Goal: Transaction & Acquisition: Purchase product/service

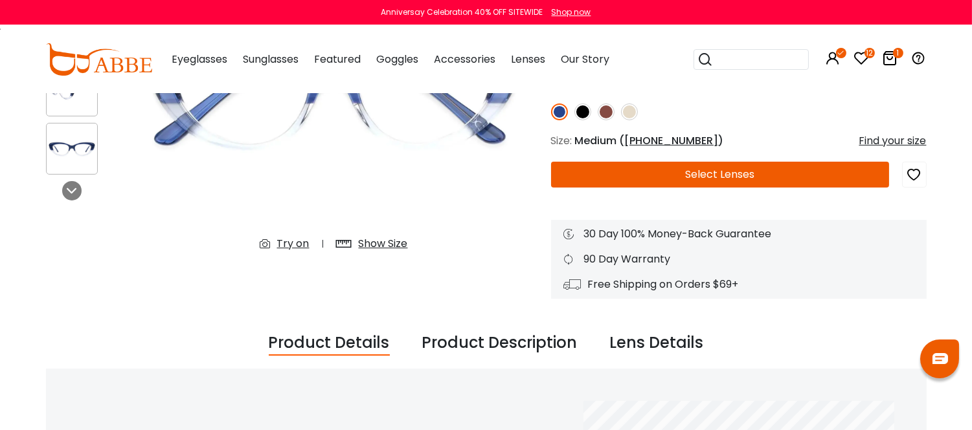
click at [887, 66] on icon at bounding box center [890, 58] width 16 height 16
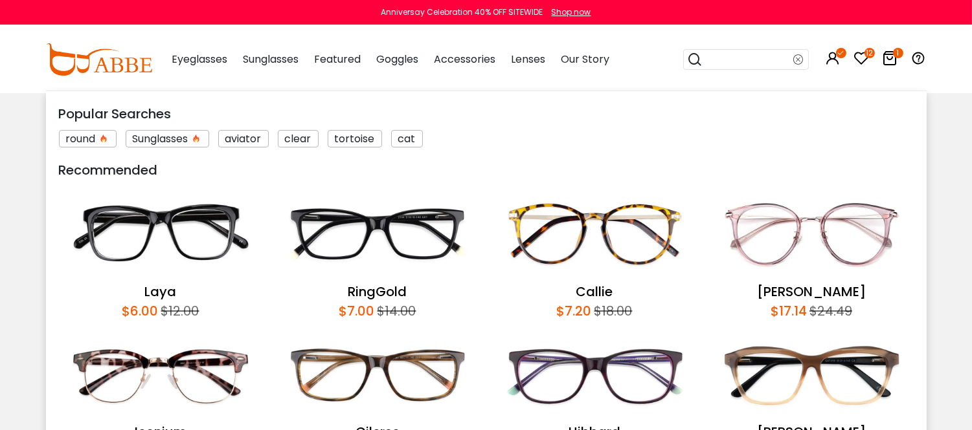
click at [724, 69] on input "search" at bounding box center [748, 59] width 91 height 19
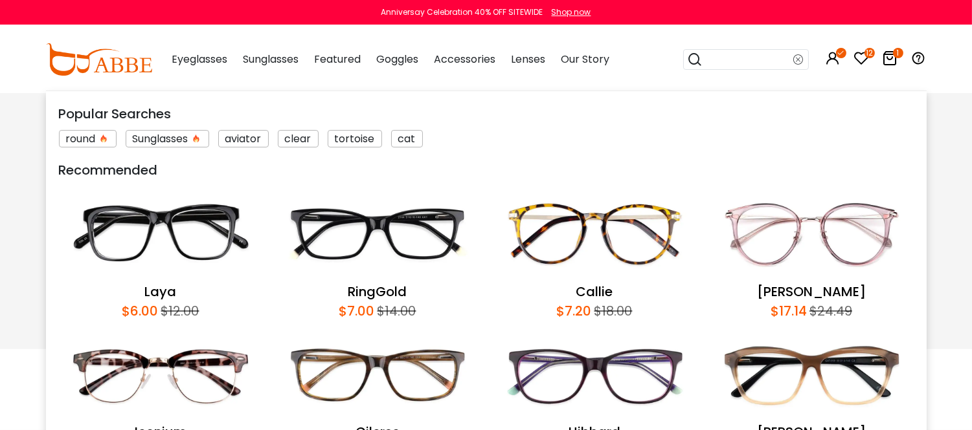
scroll to position [1161, 0]
click at [609, 48] on div "Eyeglasses Women's Eyeglasses Men's Eyeglasses Kids' Eyeglasses All Eyeglasses …" at bounding box center [384, 59] width 451 height 65
click at [728, 89] on div "Popular Searches round Sunglasses aviator clear tortoise cat Recommended Laya $…" at bounding box center [747, 59] width 129 height 67
click at [751, 49] on div "Eyeglasses Women's Eyeglasses Men's Eyeglasses Kids' Eyeglasses All Eyeglasses …" at bounding box center [543, 59] width 768 height 67
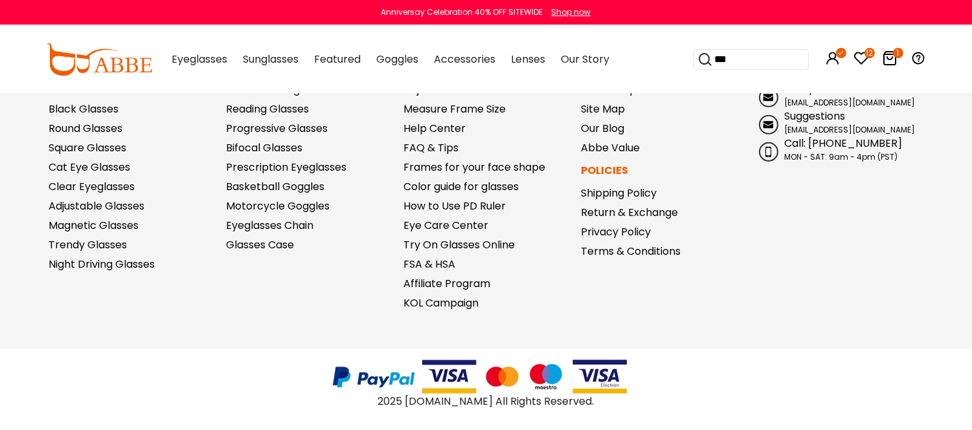
scroll to position [1304, 0]
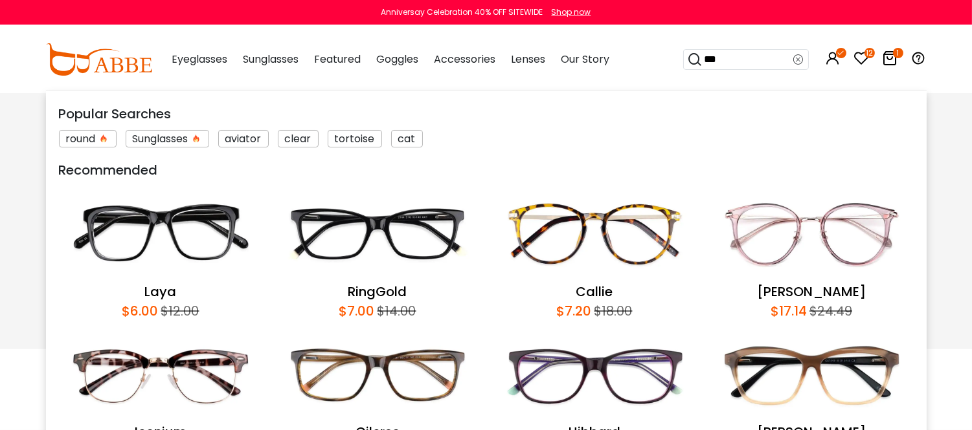
click at [755, 93] on div "*** Popular Searches round Sunglasses aviator clear tortoise cat Recommended La…" at bounding box center [747, 59] width 129 height 67
type input "******"
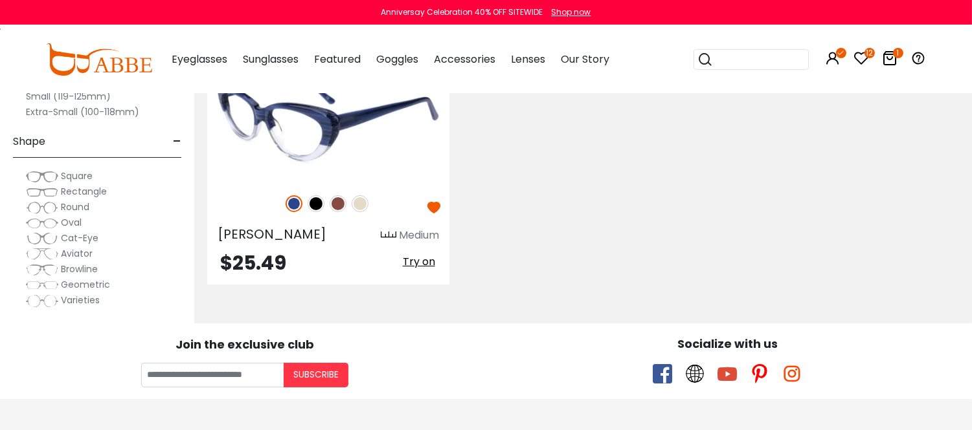
scroll to position [359, 0]
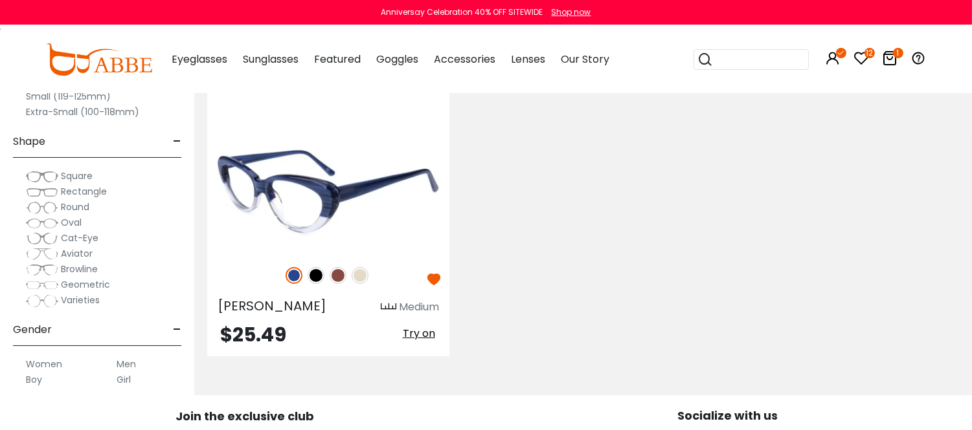
click at [306, 223] on img at bounding box center [328, 192] width 242 height 121
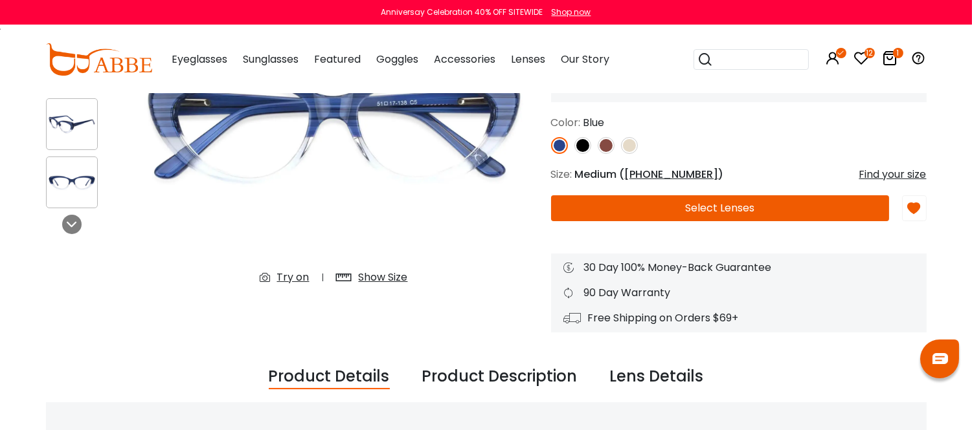
scroll to position [216, 0]
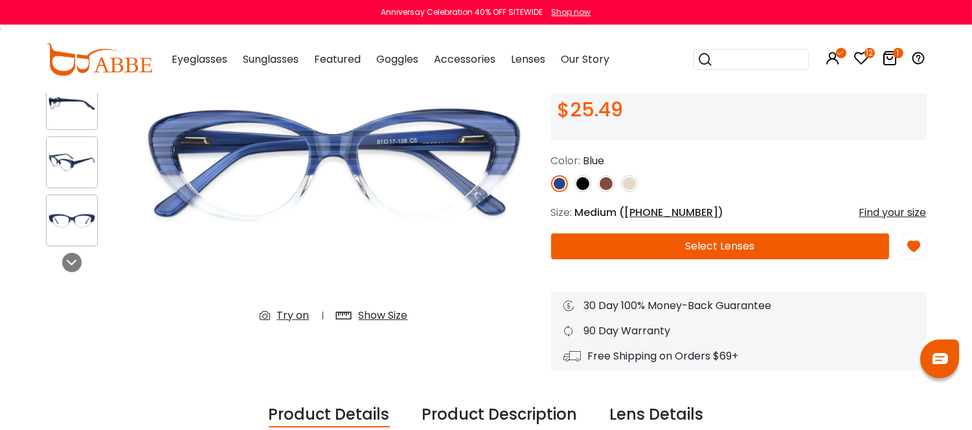
click at [746, 259] on button "Select Lenses" at bounding box center [720, 247] width 338 height 26
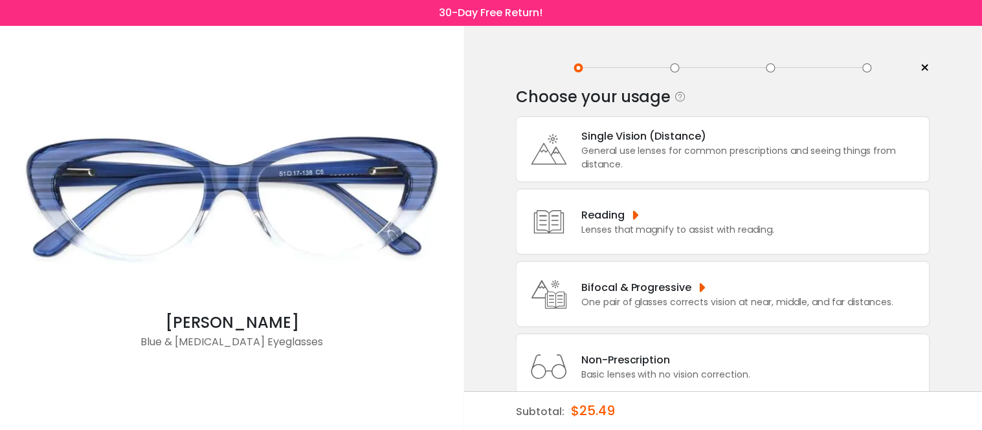
click at [677, 296] on div "One pair of glasses corrects vision at near, middle, and far distances." at bounding box center [737, 303] width 313 height 14
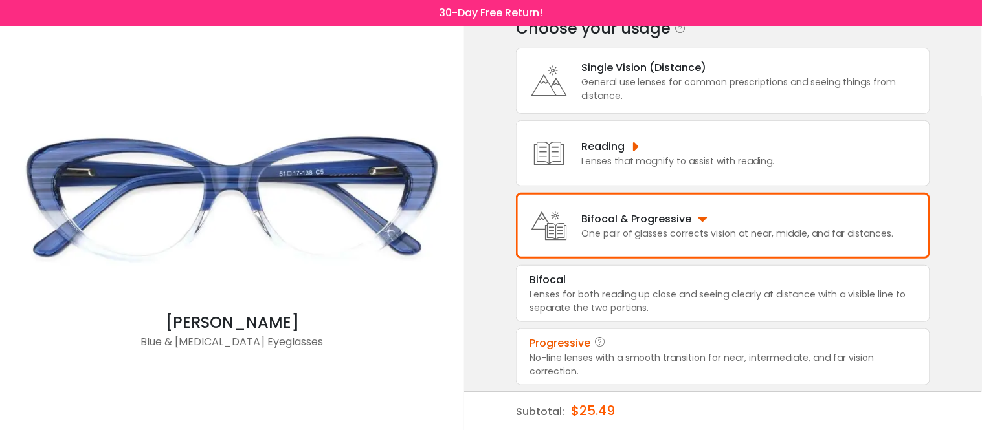
scroll to position [76, 0]
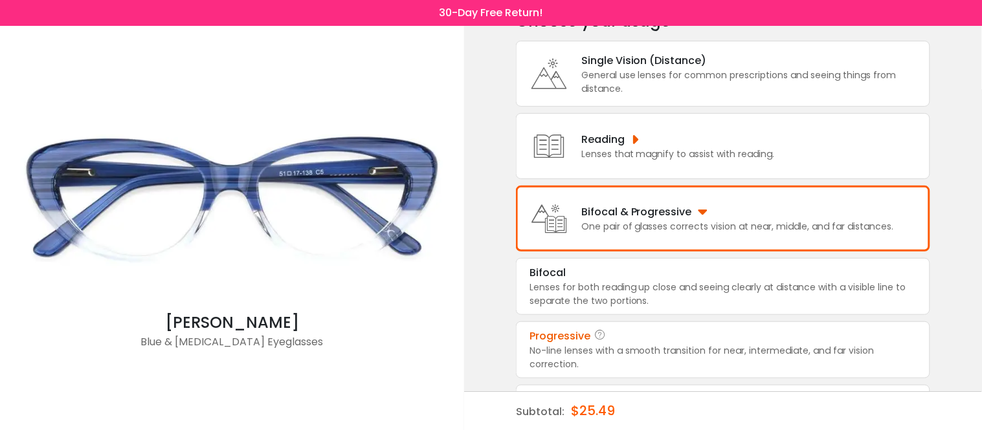
click at [676, 355] on div "No-line lenses with a smooth transition for near, intermediate, and far vision …" at bounding box center [723, 357] width 387 height 27
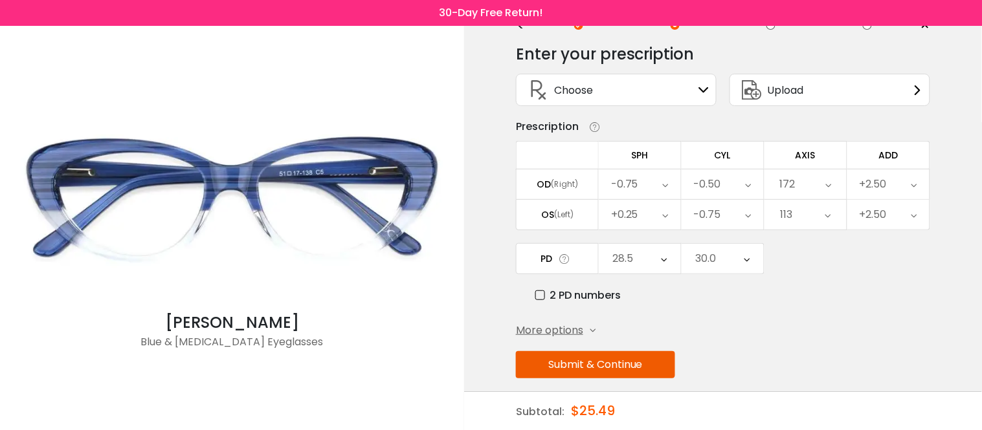
scroll to position [67, 0]
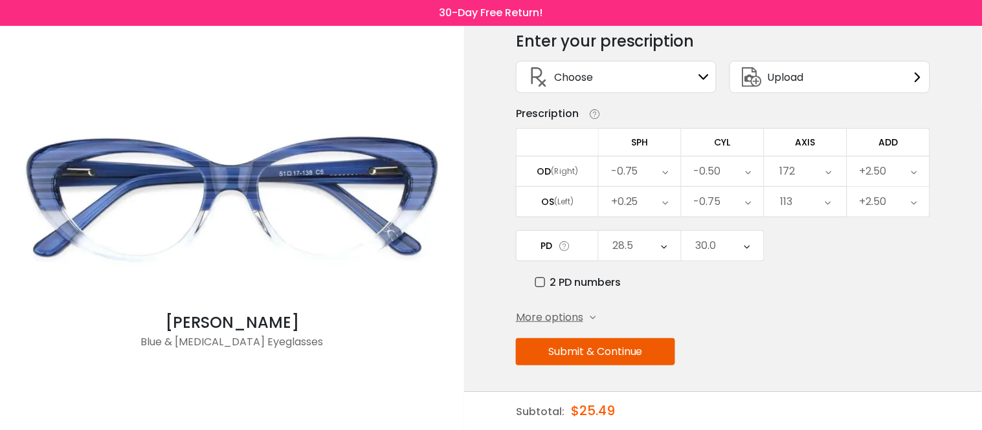
click at [638, 351] on button "Submit & Continue" at bounding box center [595, 352] width 159 height 27
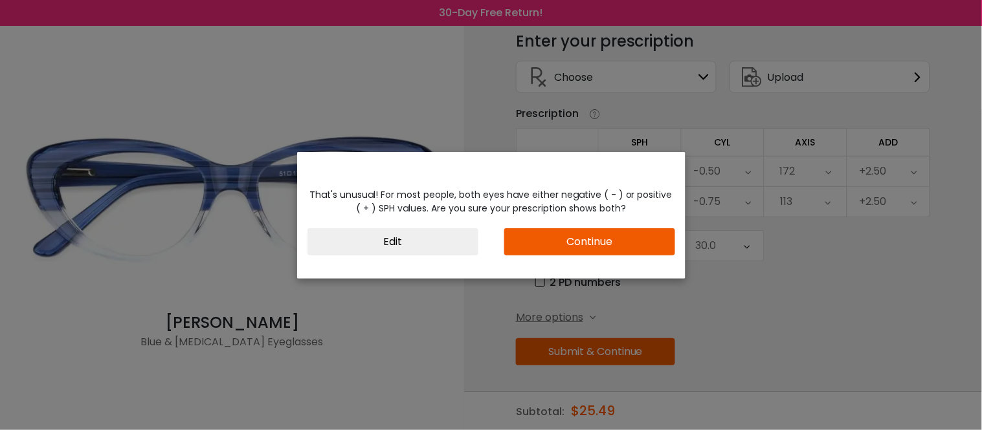
click at [594, 246] on button "Continue" at bounding box center [589, 242] width 171 height 27
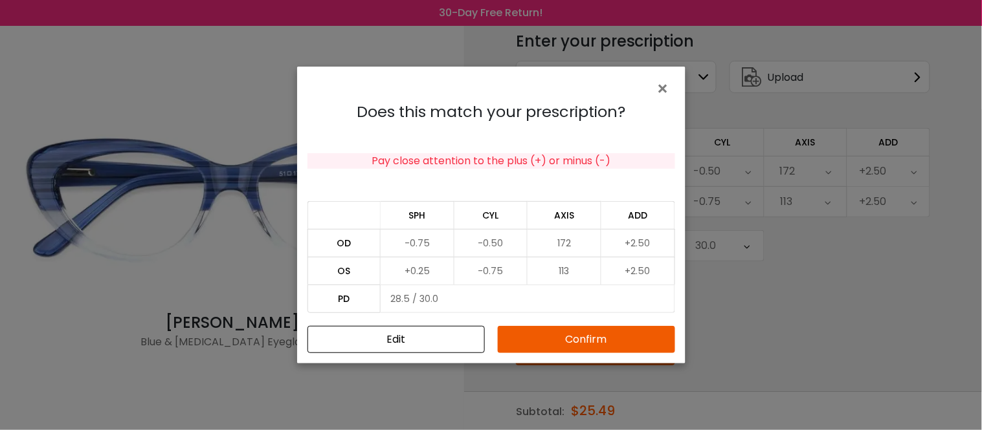
click at [586, 340] on button "Confirm" at bounding box center [586, 339] width 177 height 27
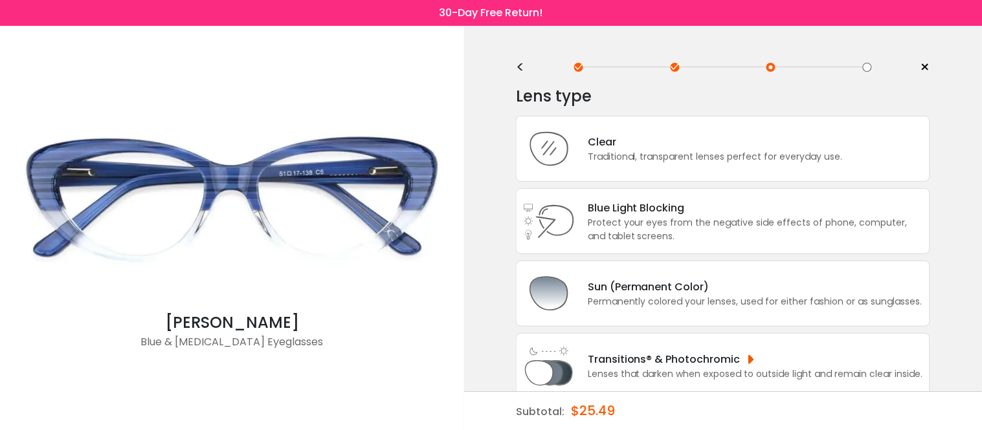
scroll to position [0, 0]
click at [661, 146] on div "Clear" at bounding box center [715, 143] width 255 height 16
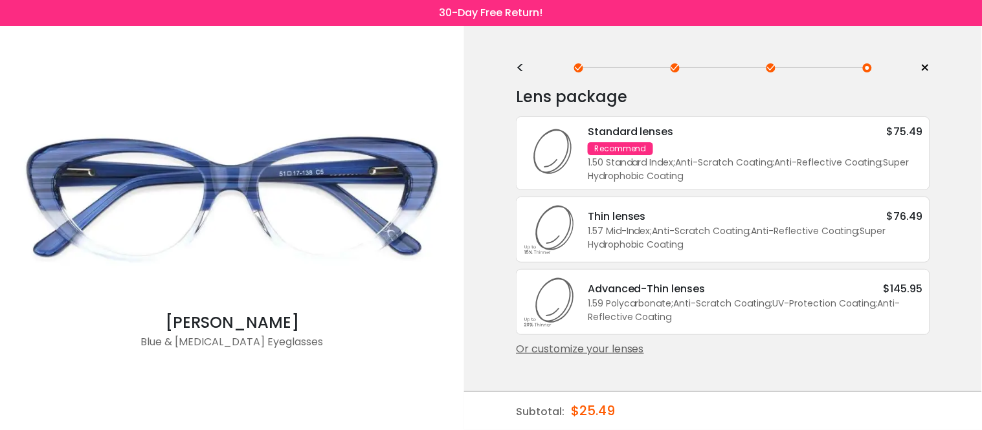
click at [664, 146] on div "Standard lenses $75.49 Recommend 1.50 Standard Index ; Anti-Scratch Coating ; A…" at bounding box center [749, 154] width 348 height 60
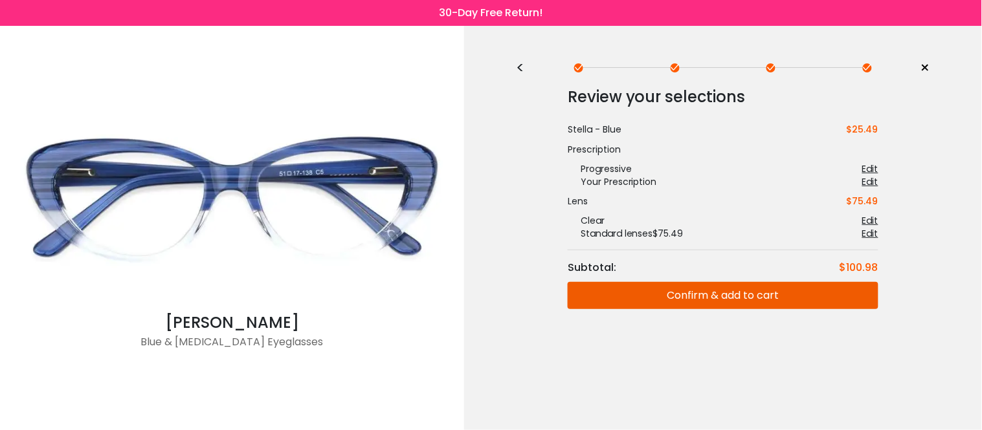
click at [693, 302] on button "Confirm & add to cart" at bounding box center [723, 295] width 311 height 27
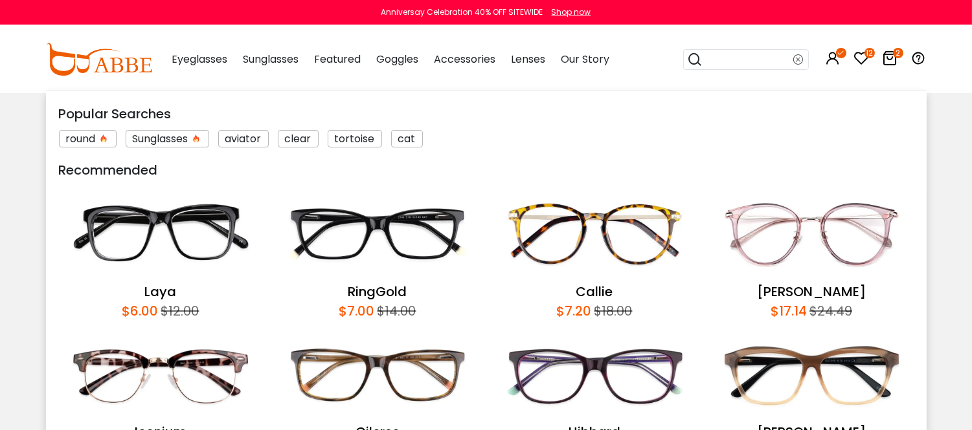
click at [723, 92] on div "Popular Searches round Sunglasses aviator clear tortoise cat Recommended Laya $…" at bounding box center [747, 59] width 129 height 67
type input "*****"
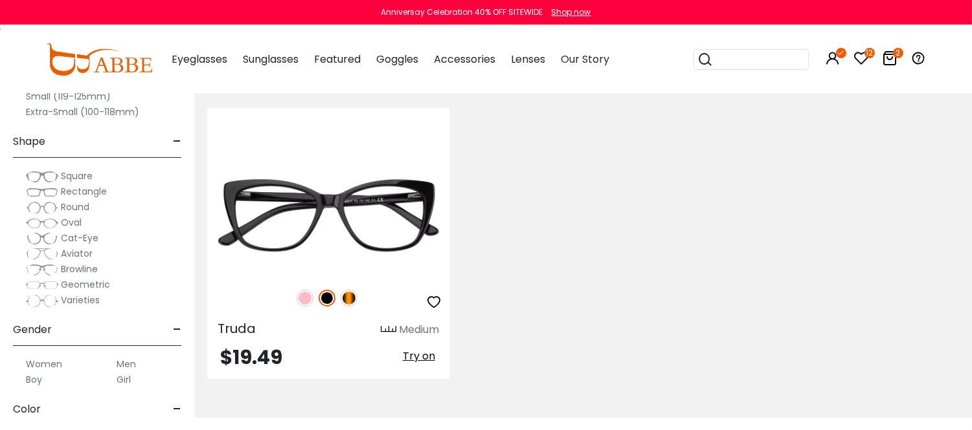
scroll to position [359, 0]
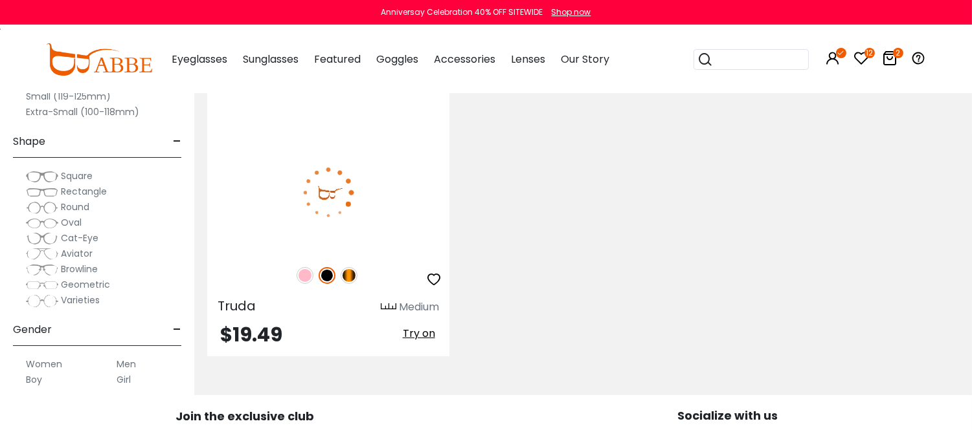
click at [305, 284] on img at bounding box center [304, 275] width 17 height 17
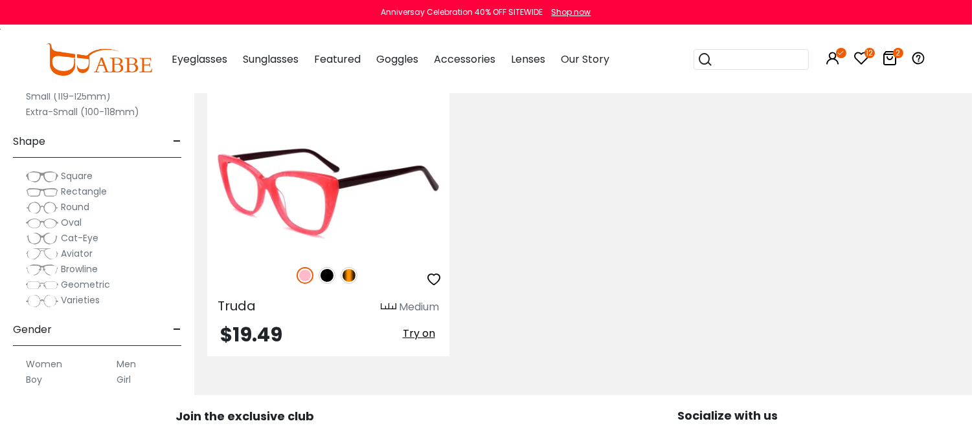
click at [309, 218] on img at bounding box center [328, 192] width 242 height 121
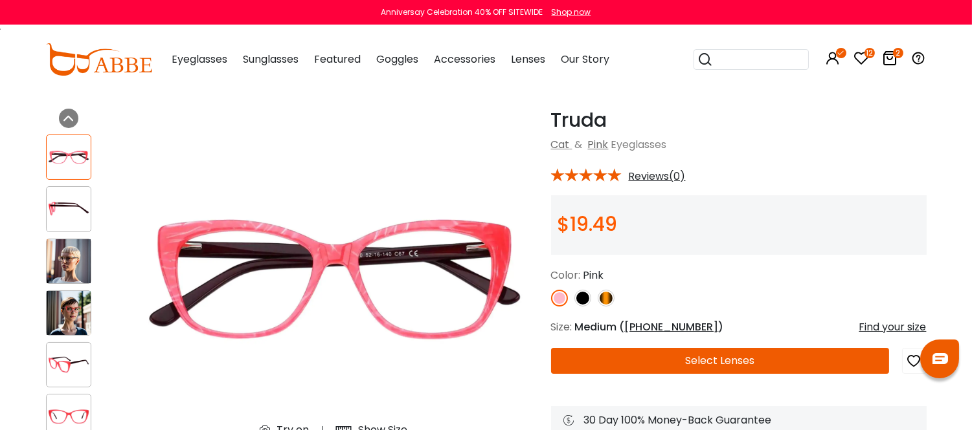
scroll to position [144, 0]
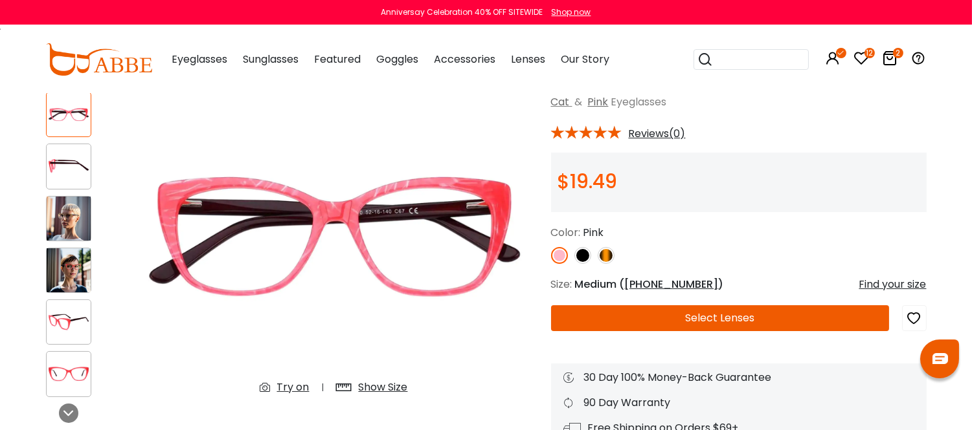
click at [741, 328] on button "Select Lenses" at bounding box center [720, 319] width 338 height 26
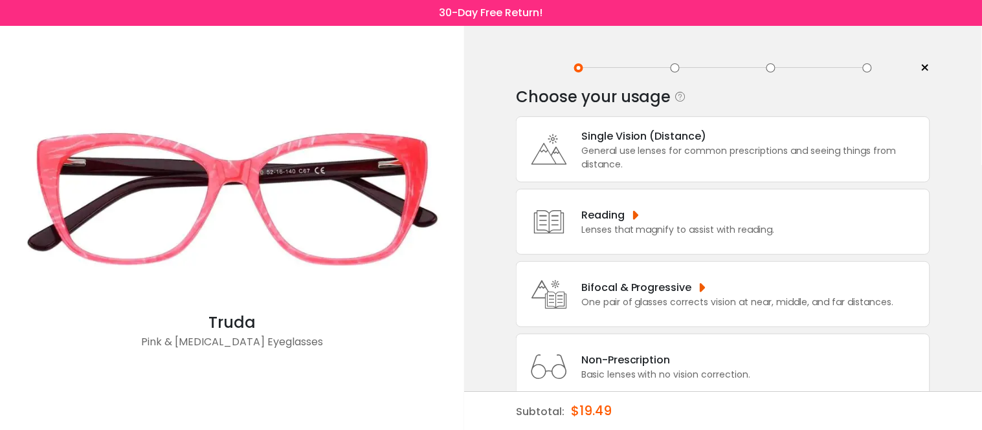
click at [672, 292] on div "Bifocal & Progressive" at bounding box center [737, 288] width 313 height 16
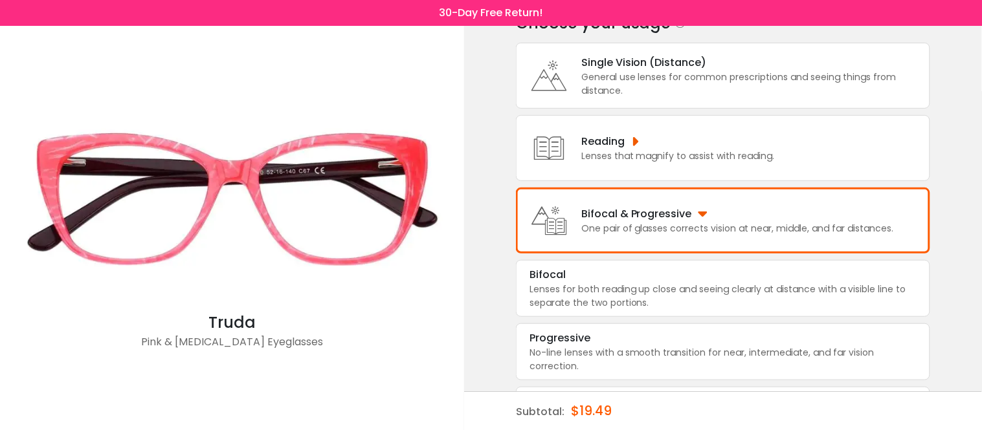
scroll to position [76, 0]
click at [684, 357] on div "No-line lenses with a smooth transition for near, intermediate, and far vision …" at bounding box center [723, 357] width 387 height 27
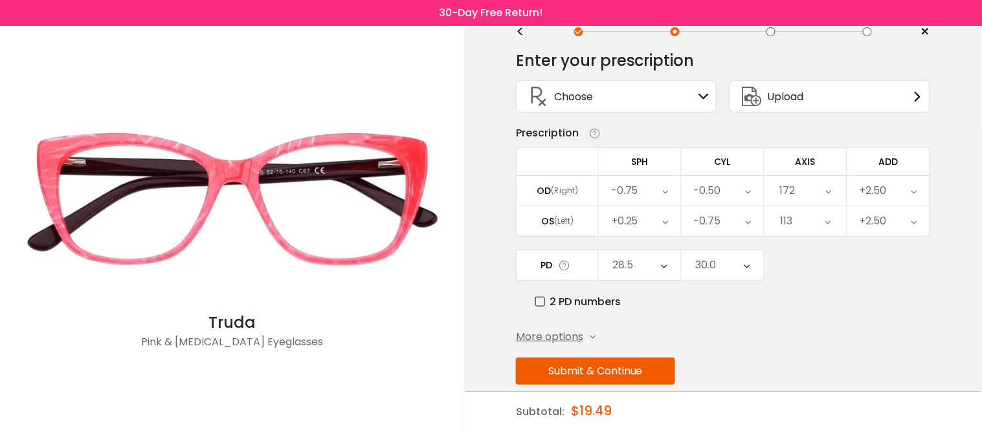
scroll to position [67, 0]
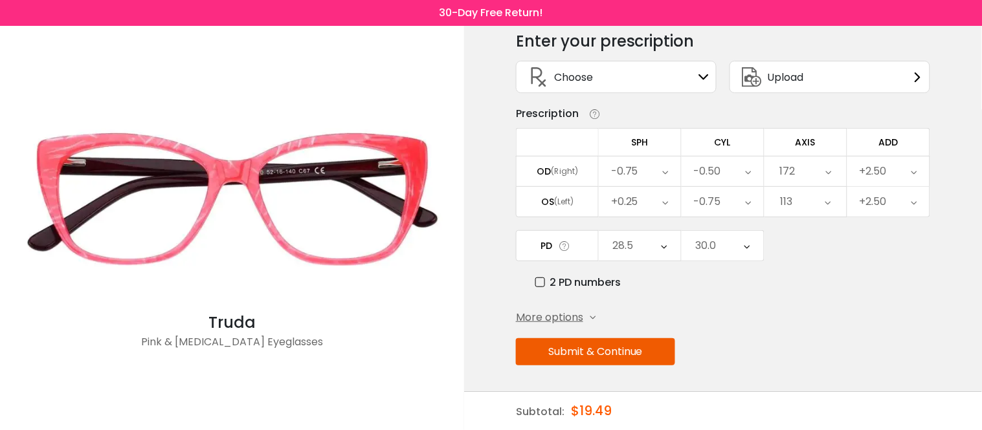
click at [607, 351] on button "Submit & Continue" at bounding box center [595, 352] width 159 height 27
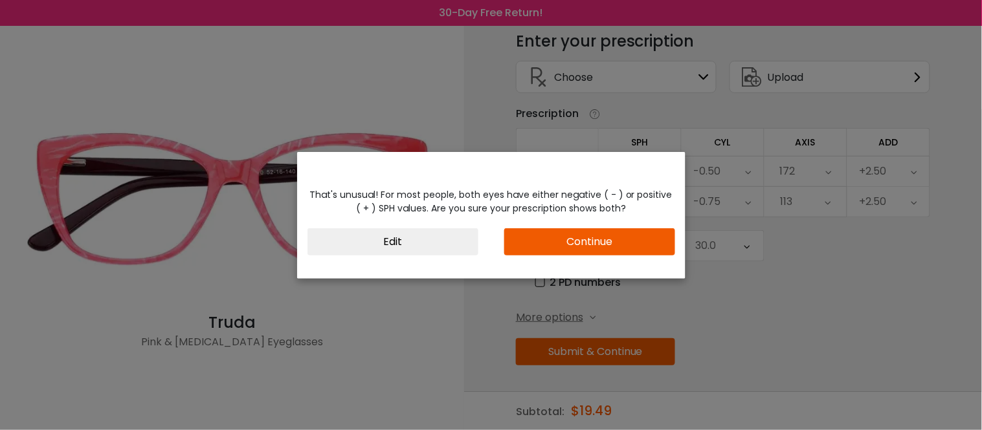
click at [583, 243] on button "Continue" at bounding box center [589, 242] width 171 height 27
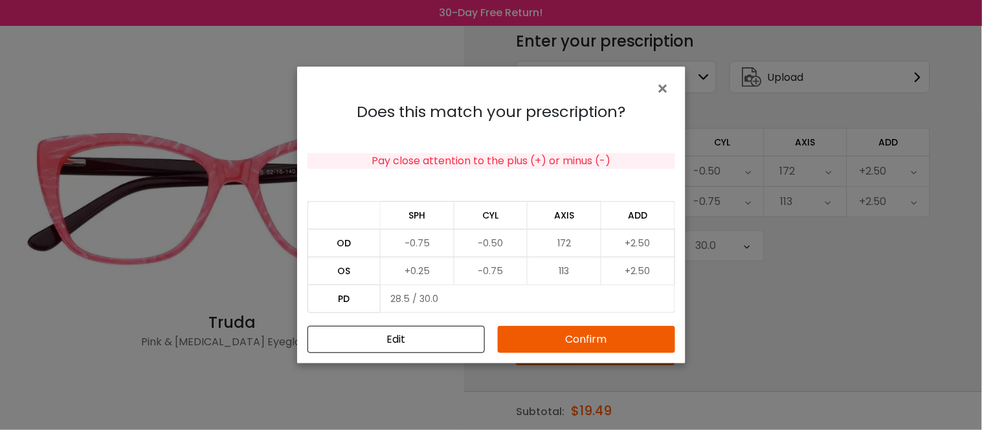
click at [592, 339] on button "Confirm" at bounding box center [586, 339] width 177 height 27
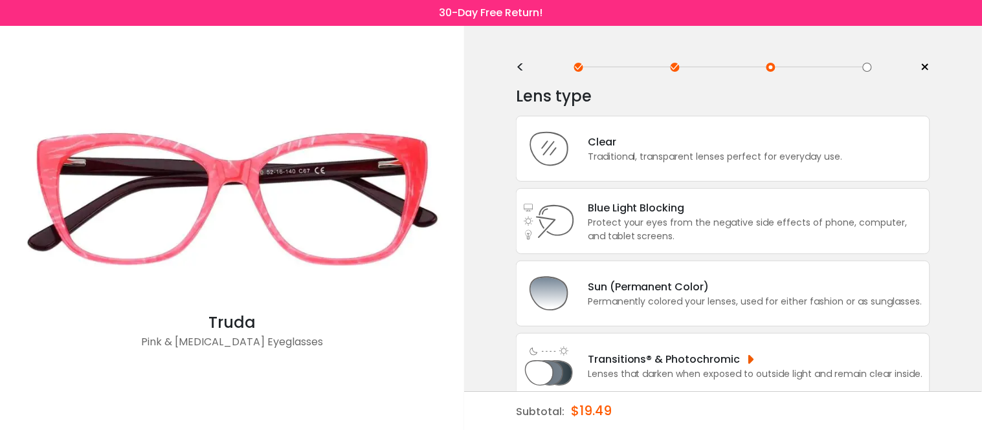
scroll to position [0, 0]
click at [716, 140] on div "Clear" at bounding box center [715, 143] width 255 height 16
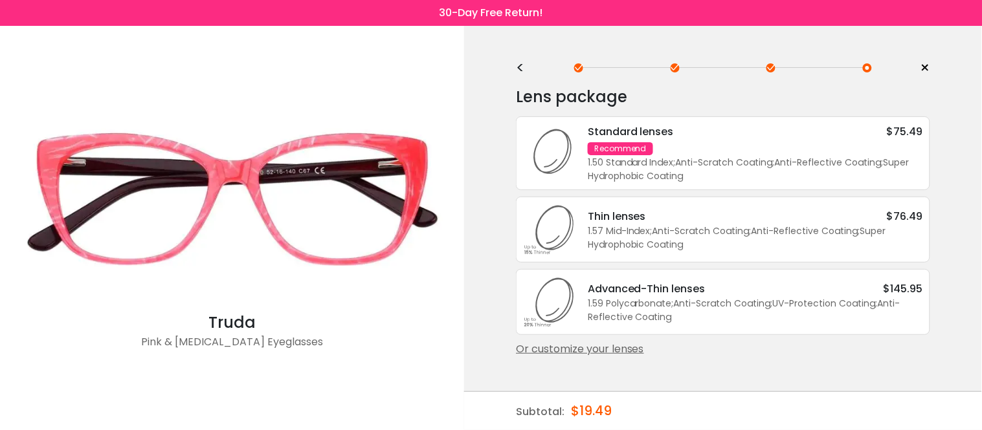
click at [700, 146] on div "Standard lenses $75.49 Recommend 1.50 Standard Index ; Anti-Scratch Coating ; A…" at bounding box center [749, 154] width 348 height 60
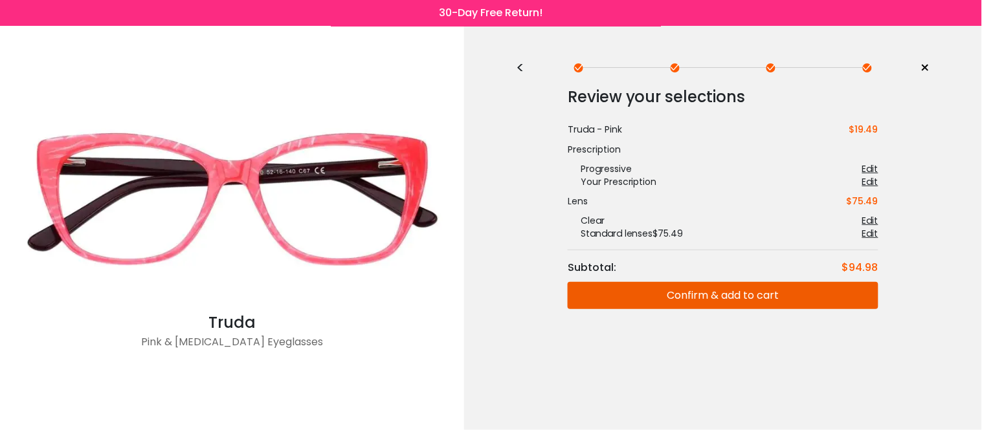
click at [708, 298] on button "Confirm & add to cart" at bounding box center [723, 295] width 311 height 27
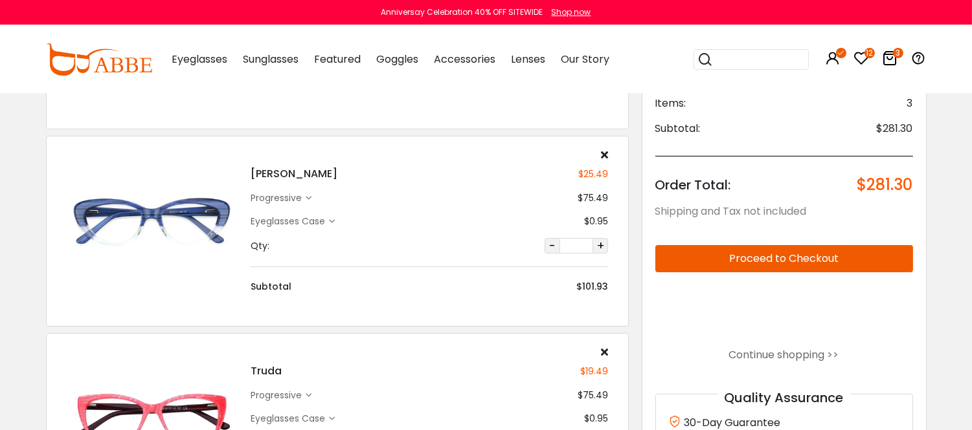
scroll to position [431, 0]
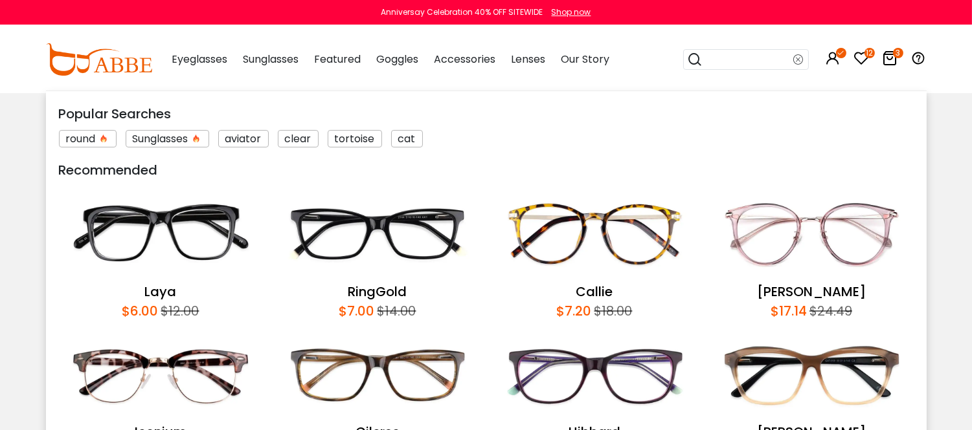
click at [722, 69] on input "search" at bounding box center [748, 59] width 91 height 19
type input "**"
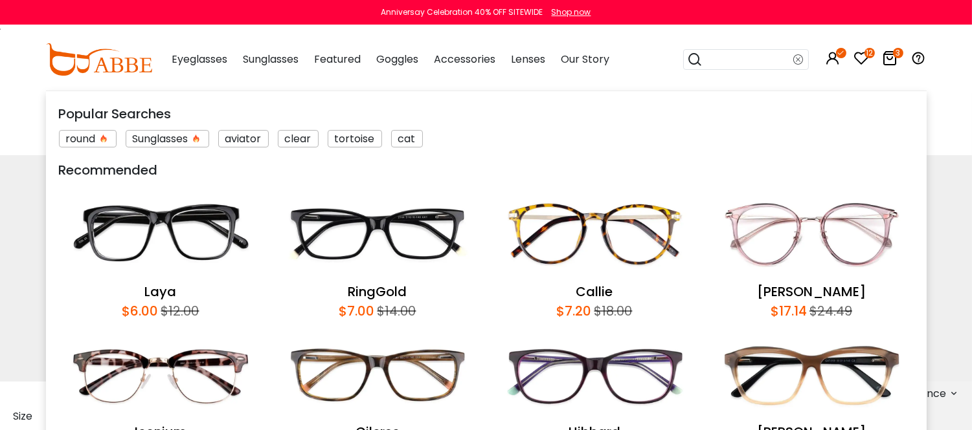
click at [733, 91] on div "Popular Searches round Sunglasses aviator clear tortoise cat Recommended Laya $…" at bounding box center [747, 59] width 129 height 67
type input "***"
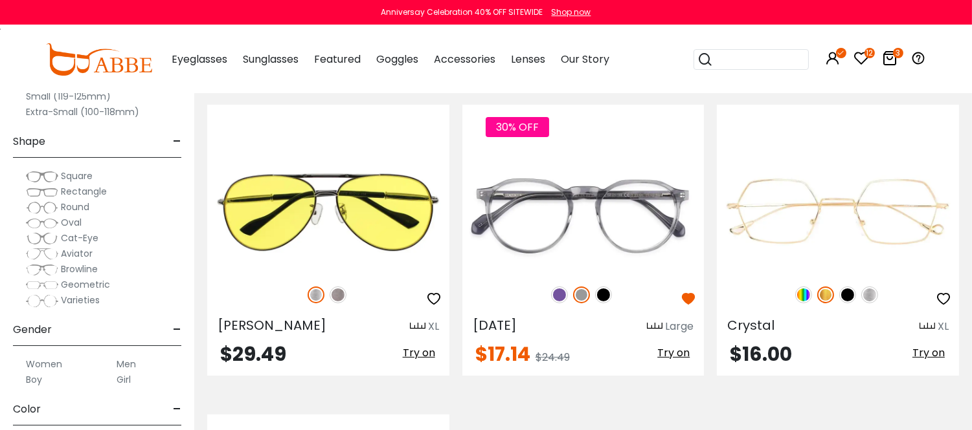
scroll to position [647, 0]
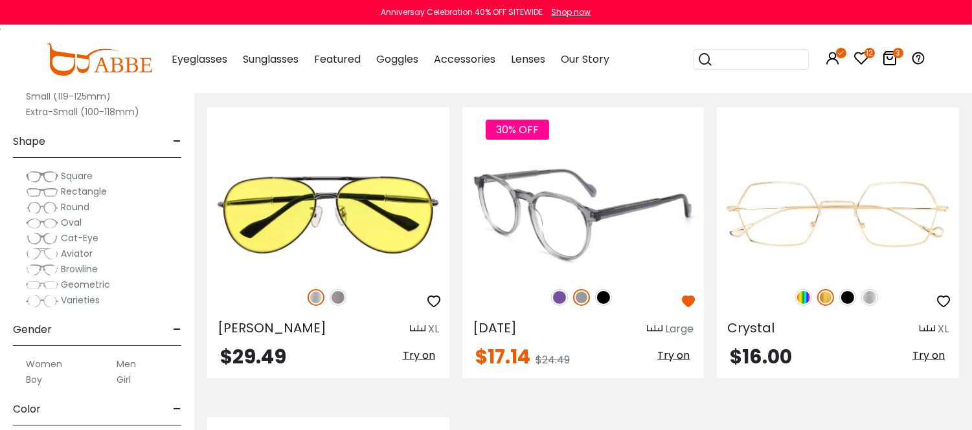
click at [558, 306] on img at bounding box center [559, 297] width 17 height 17
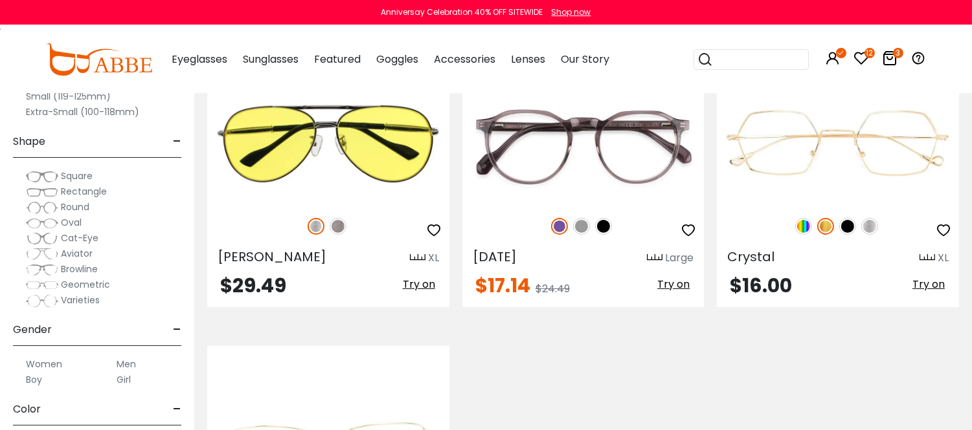
scroll to position [719, 0]
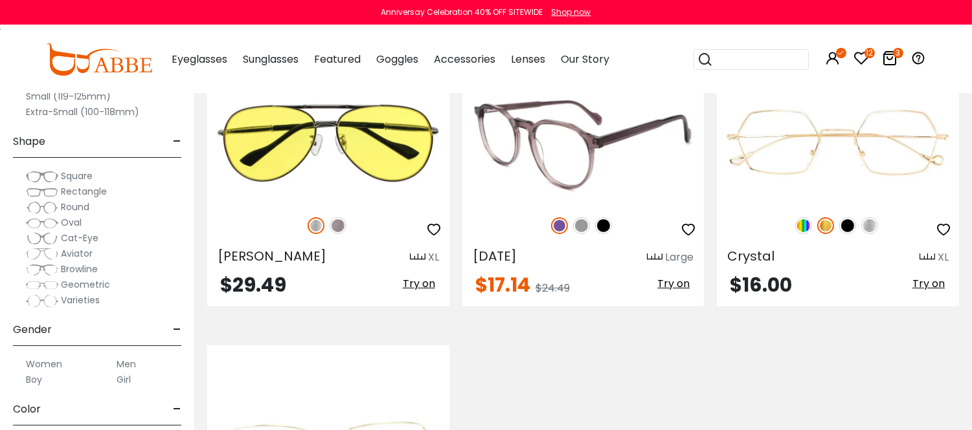
click at [607, 234] on img at bounding box center [603, 226] width 17 height 17
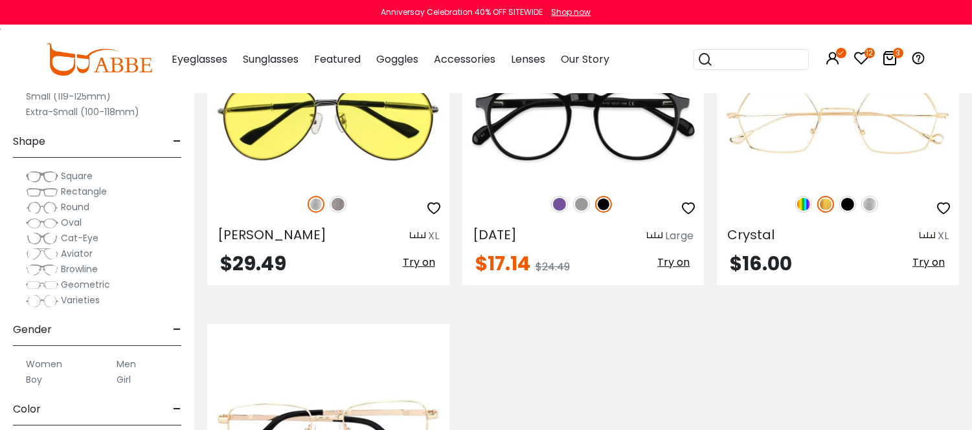
scroll to position [647, 0]
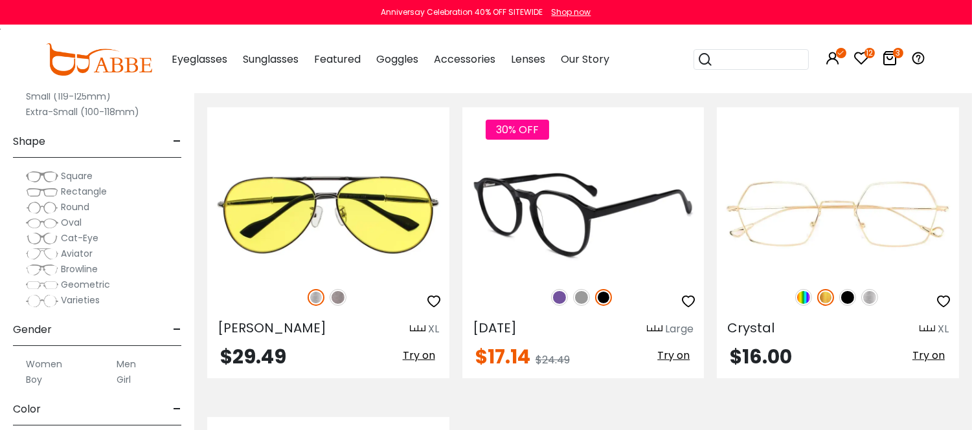
click at [632, 275] on img at bounding box center [583, 214] width 242 height 121
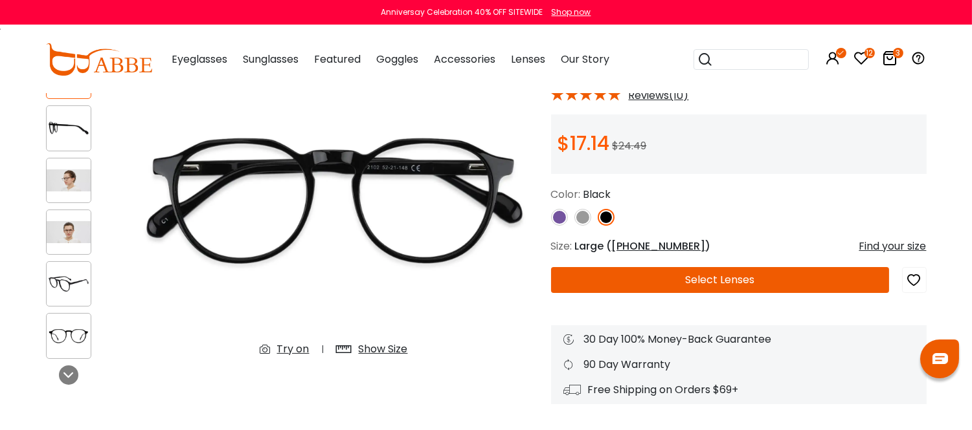
scroll to position [216, 0]
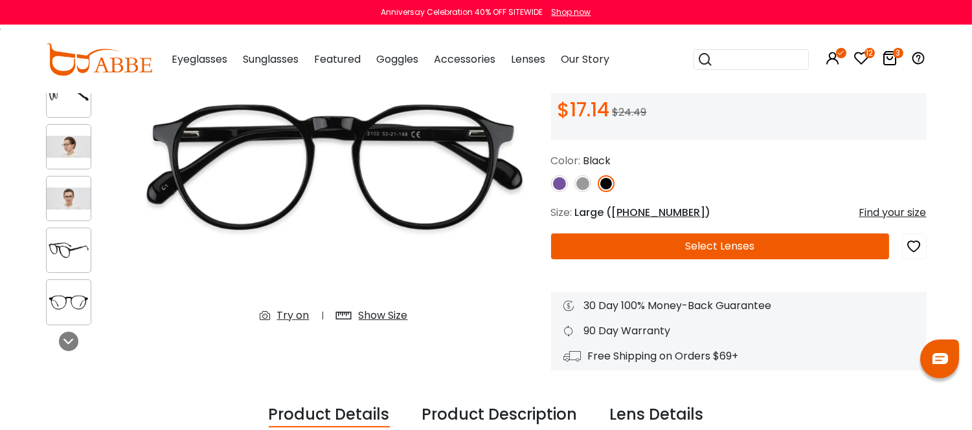
click at [736, 258] on button "Select Lenses" at bounding box center [720, 247] width 338 height 26
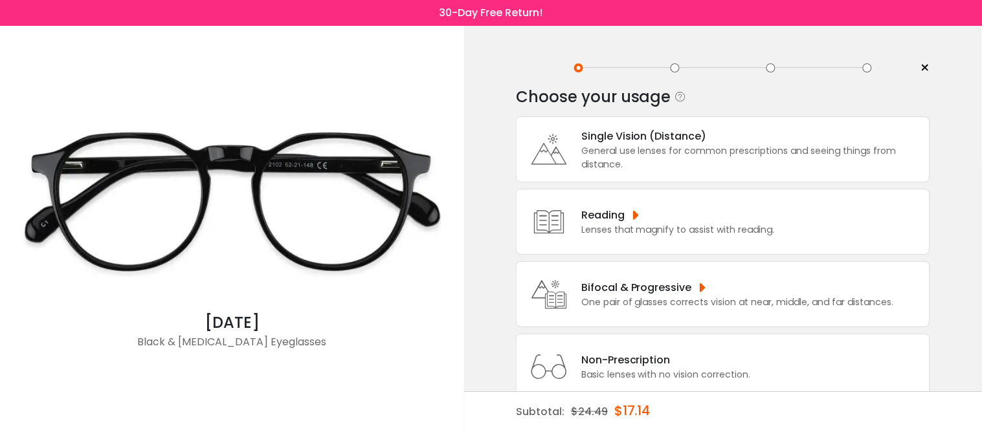
click at [658, 285] on div "Bifocal & Progressive" at bounding box center [737, 288] width 313 height 16
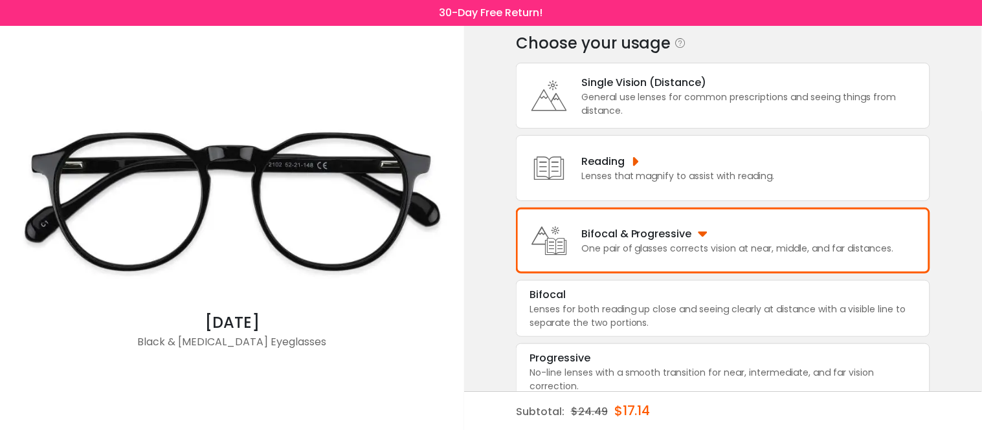
scroll to position [76, 0]
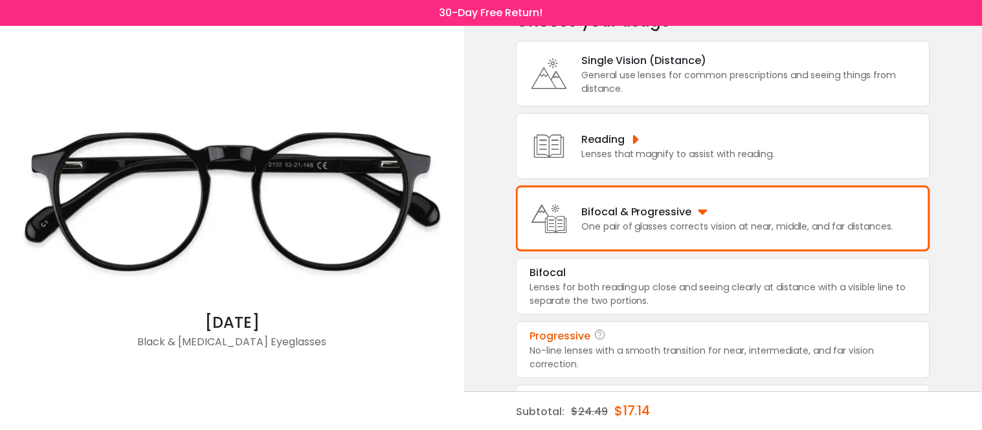
click at [707, 344] on div "Progressive" at bounding box center [723, 337] width 387 height 16
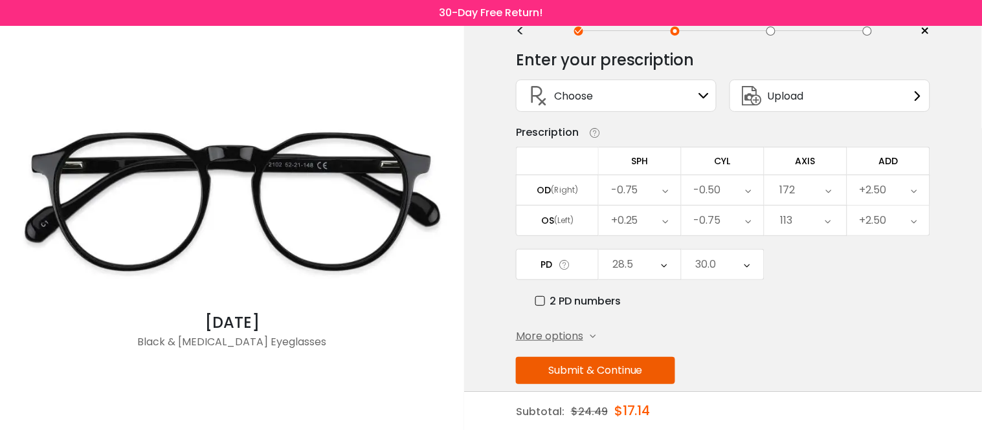
scroll to position [67, 0]
